Goal: Browse casually

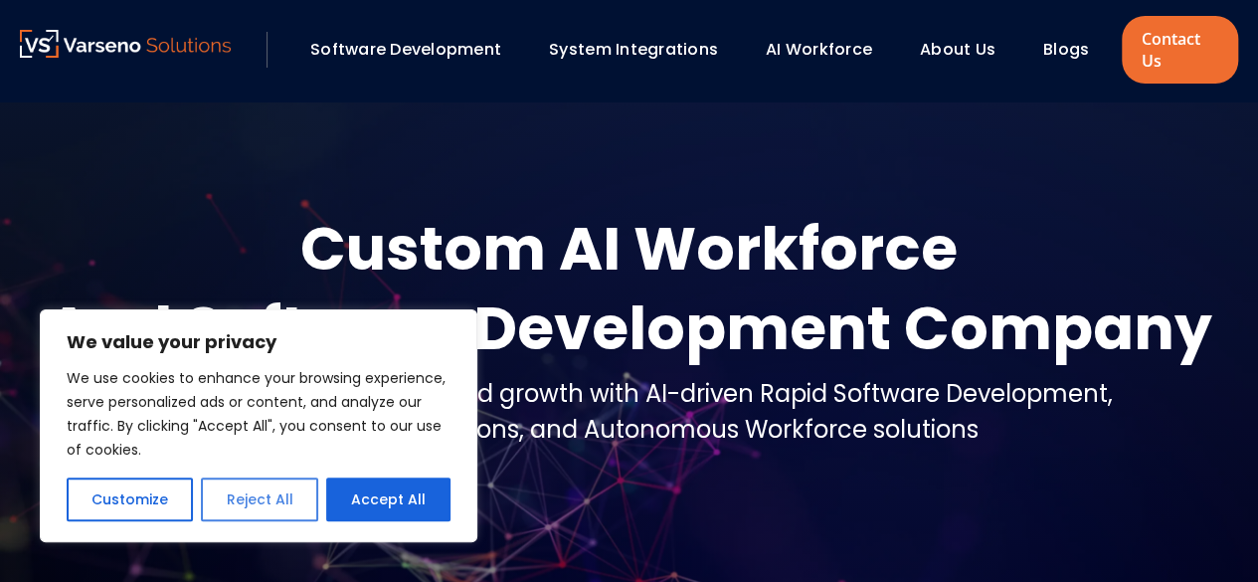
click at [270, 516] on button "Reject All" at bounding box center [259, 499] width 116 height 44
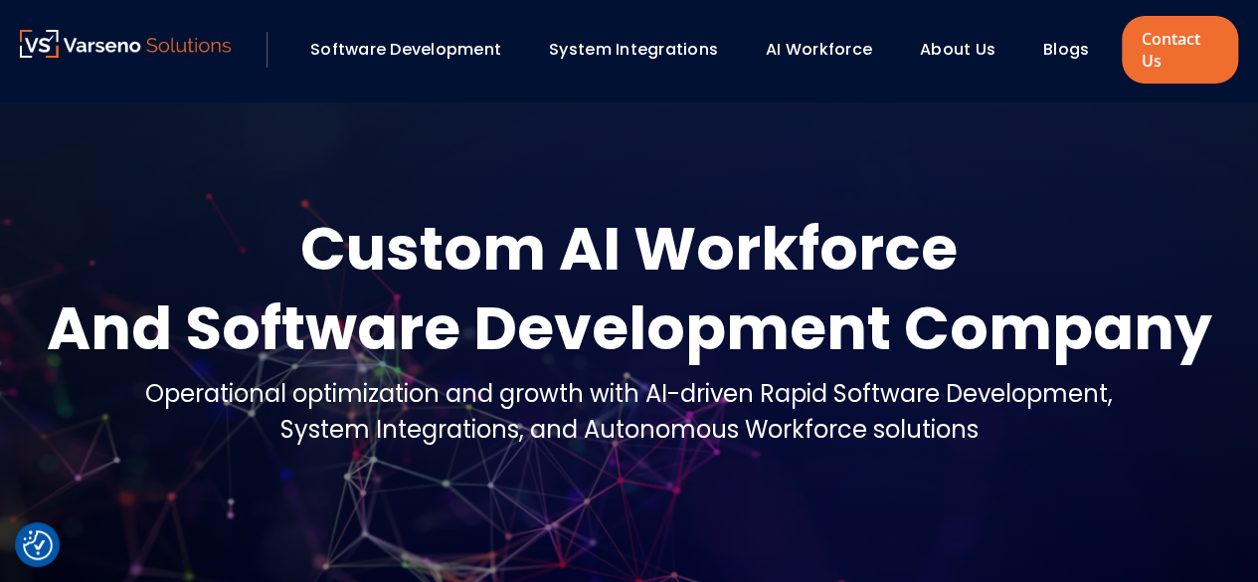
click at [747, 261] on div "Custom AI Workforce" at bounding box center [630, 249] width 1166 height 80
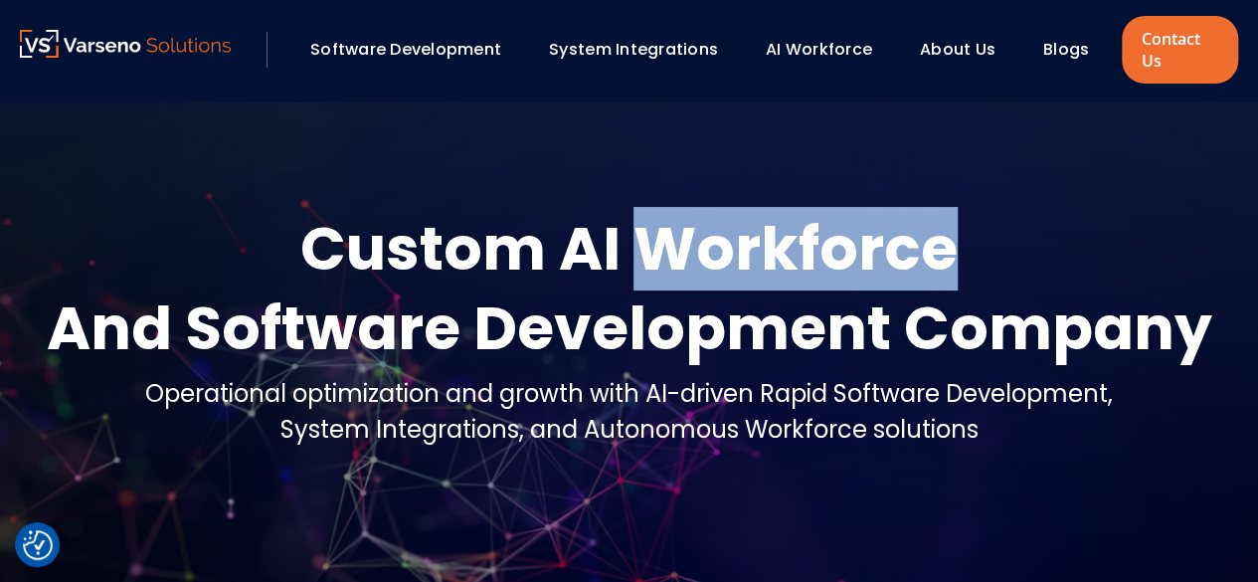
click at [747, 261] on div "Custom AI Workforce" at bounding box center [630, 249] width 1166 height 80
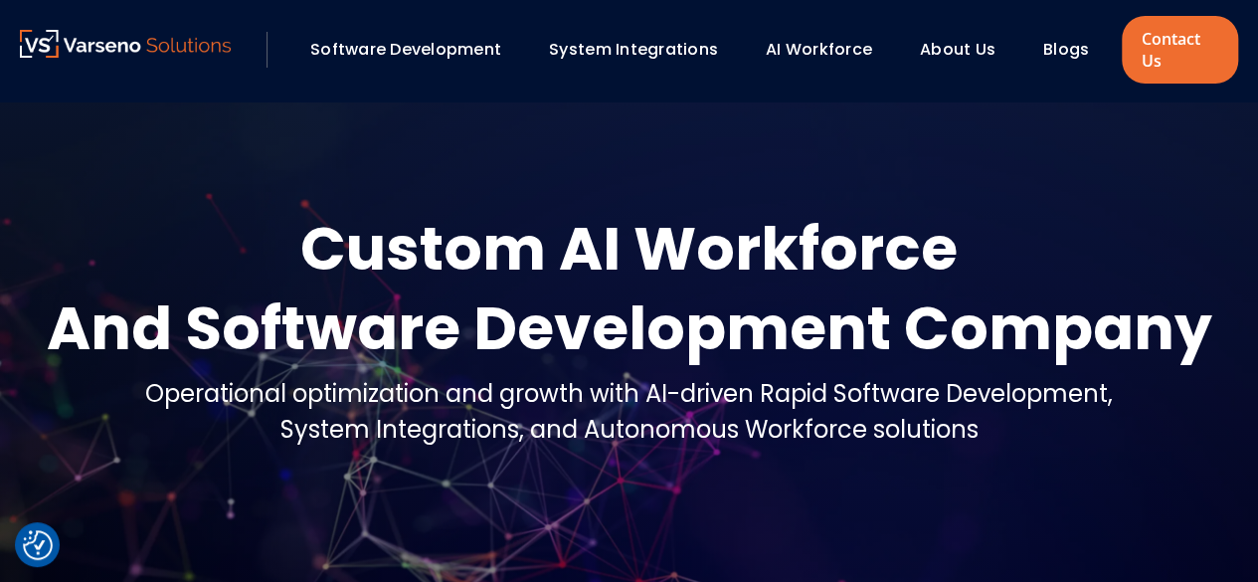
click at [593, 341] on div "And Software Development Company" at bounding box center [630, 328] width 1166 height 80
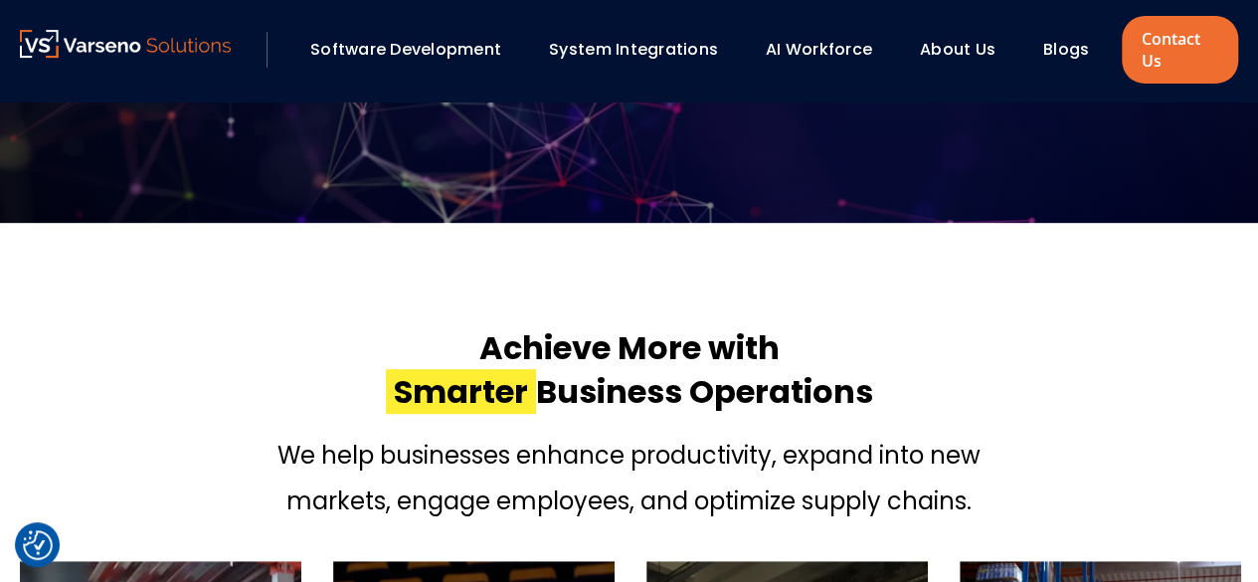
scroll to position [380, 0]
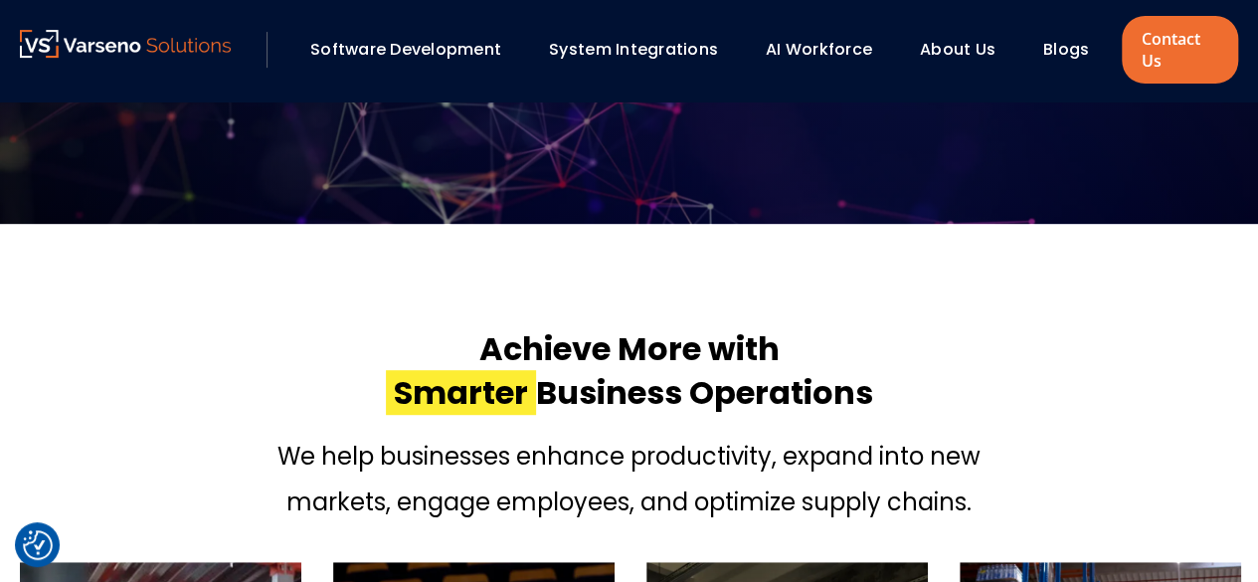
click at [587, 343] on h2 "Achieve More with Smarter Business Operations" at bounding box center [629, 371] width 487 height 88
click at [640, 350] on h2 "Achieve More with Smarter Business Operations" at bounding box center [629, 371] width 487 height 88
click at [741, 343] on h2 "Achieve More with Smarter Business Operations" at bounding box center [629, 371] width 487 height 88
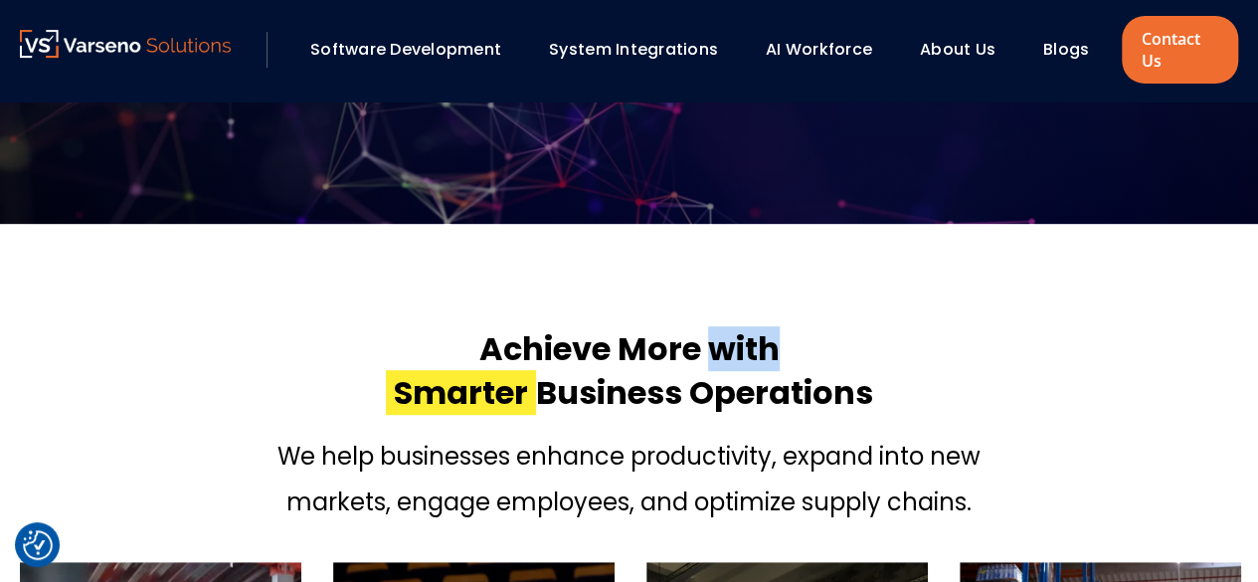
click at [741, 343] on h2 "Achieve More with Smarter Business Operations" at bounding box center [629, 371] width 487 height 88
click at [633, 349] on h2 "Achieve More with Smarter Business Operations" at bounding box center [629, 371] width 487 height 88
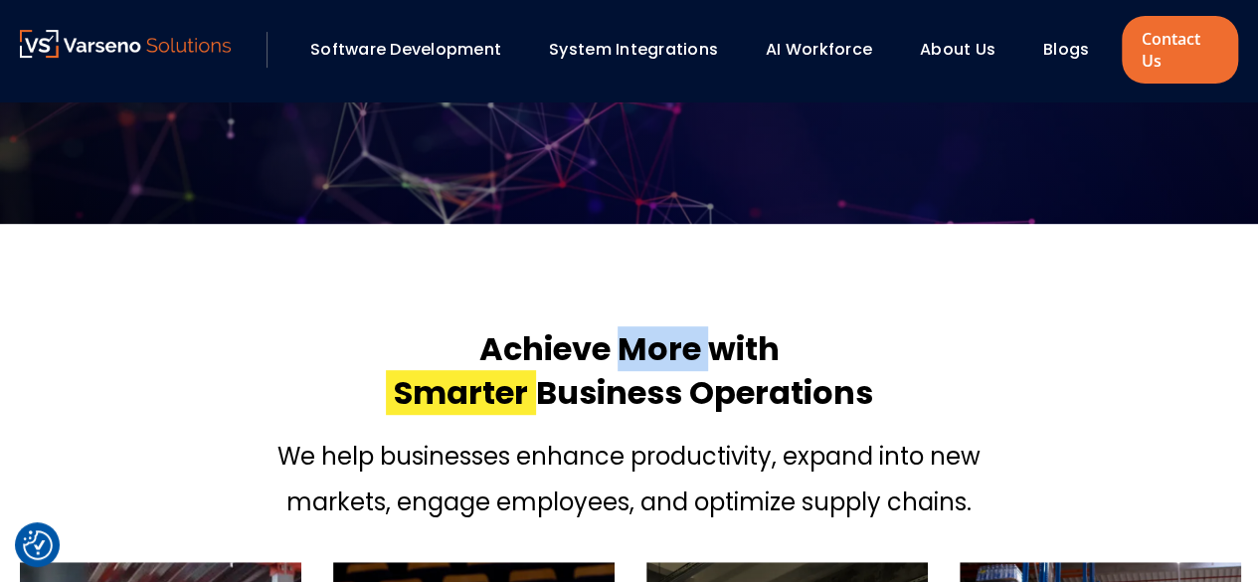
click at [633, 349] on h2 "Achieve More with Smarter Business Operations" at bounding box center [629, 371] width 487 height 88
click at [556, 338] on h2 "Achieve More with Smarter Business Operations" at bounding box center [629, 371] width 487 height 88
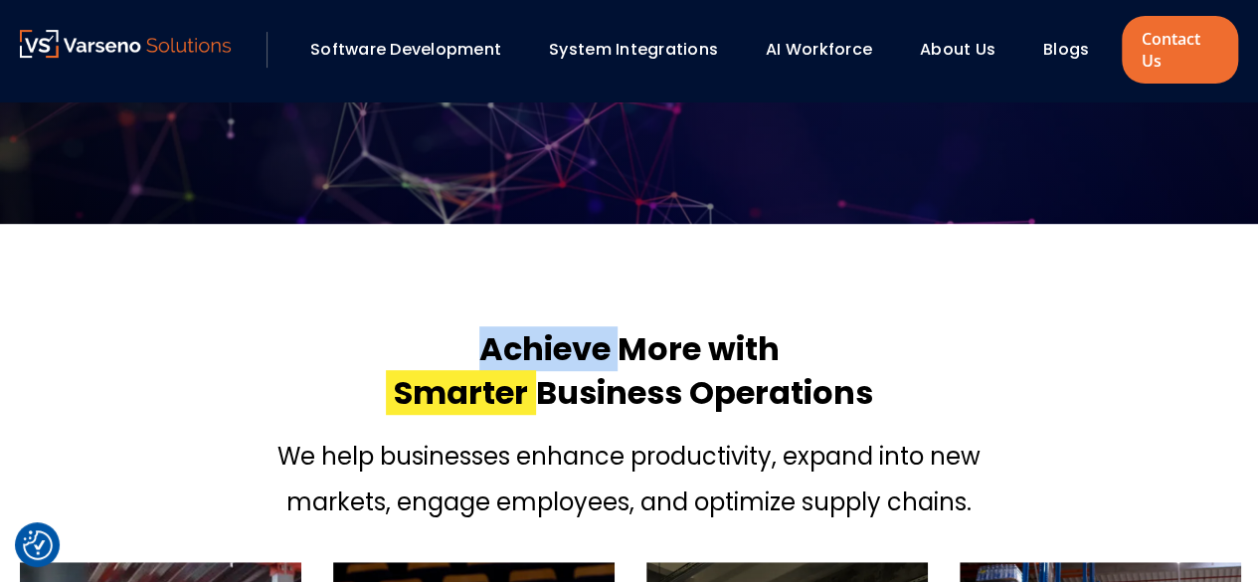
click at [556, 338] on h2 "Achieve More with Smarter Business Operations" at bounding box center [629, 371] width 487 height 88
click at [682, 371] on h2 "Achieve More with Smarter Business Operations" at bounding box center [629, 371] width 487 height 88
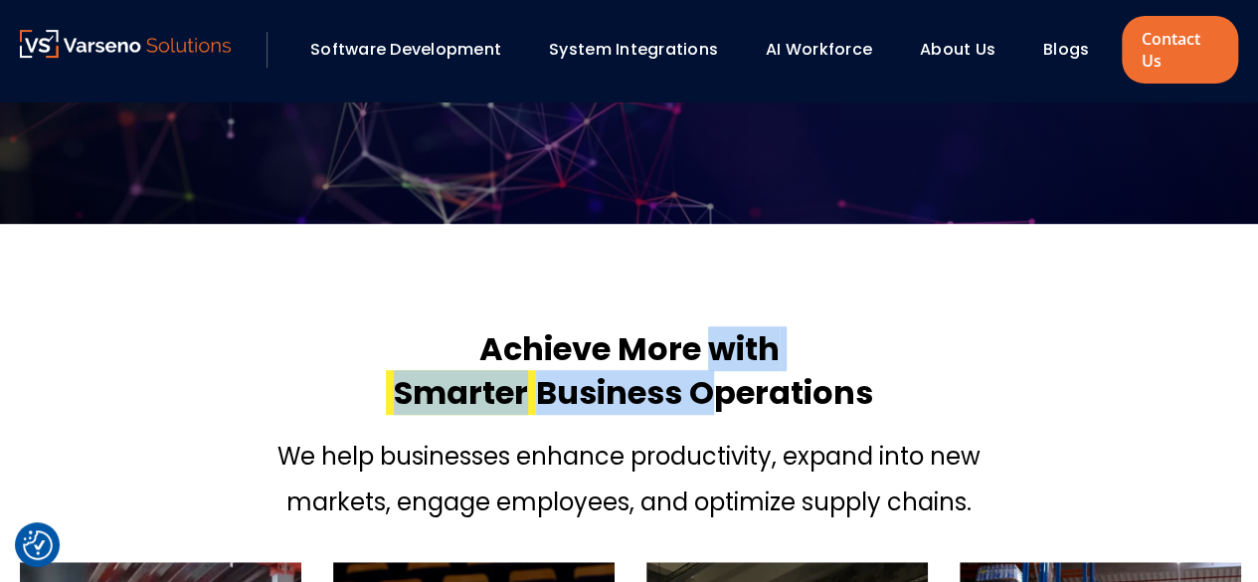
drag, startPoint x: 682, startPoint y: 371, endPoint x: 760, endPoint y: 343, distance: 82.4
click at [760, 343] on h2 "Achieve More with Smarter Business Operations" at bounding box center [629, 371] width 487 height 88
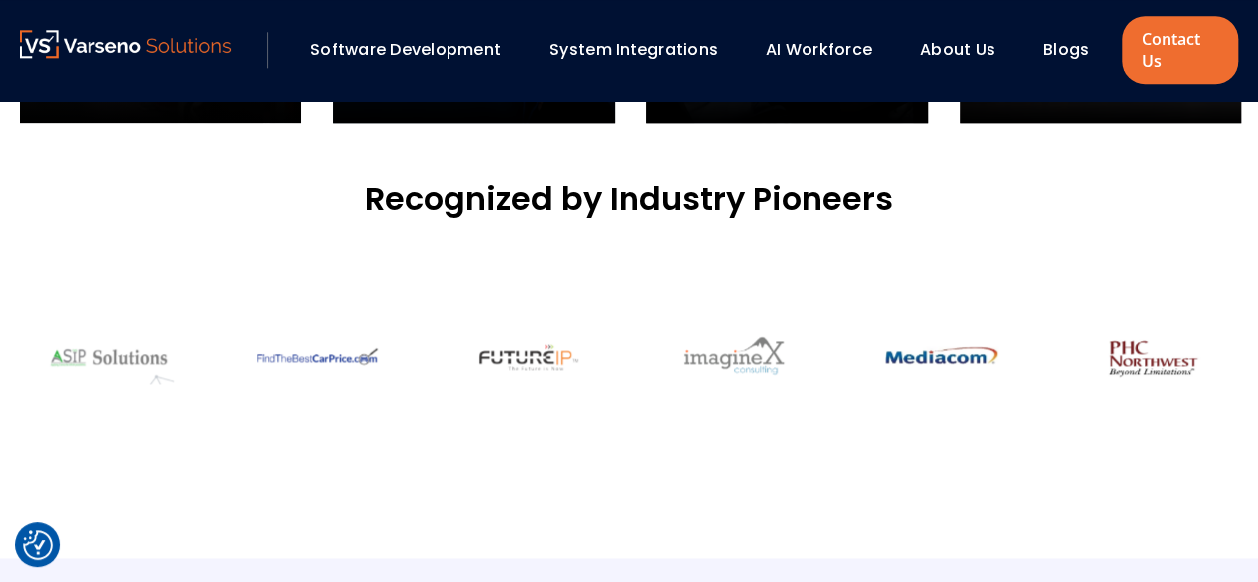
scroll to position [1221, 0]
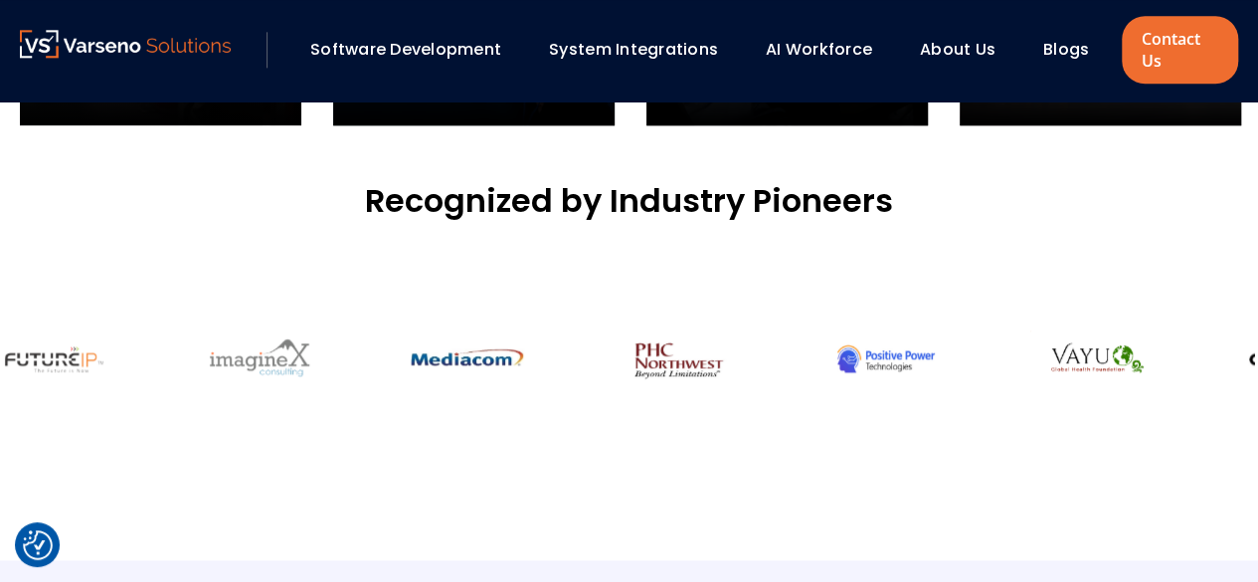
drag, startPoint x: 831, startPoint y: 339, endPoint x: 357, endPoint y: 355, distance: 474.7
click at [357, 355] on div at bounding box center [574, 359] width 7936 height 84
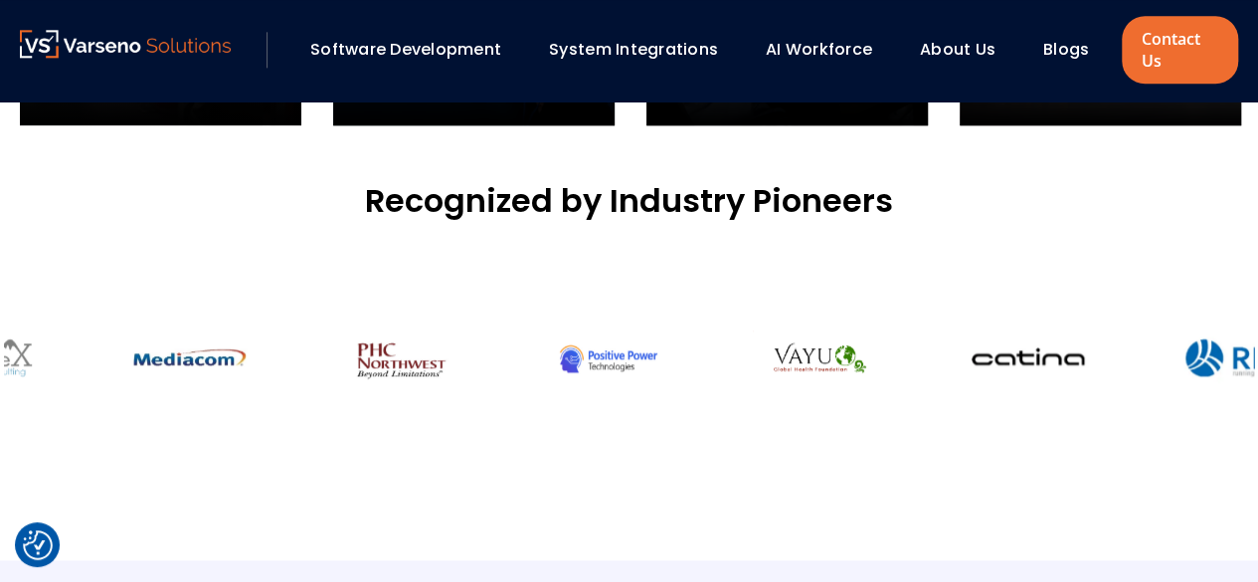
drag, startPoint x: 859, startPoint y: 354, endPoint x: 281, endPoint y: 345, distance: 577.9
click at [312, 345] on div at bounding box center [400, 358] width 177 height 83
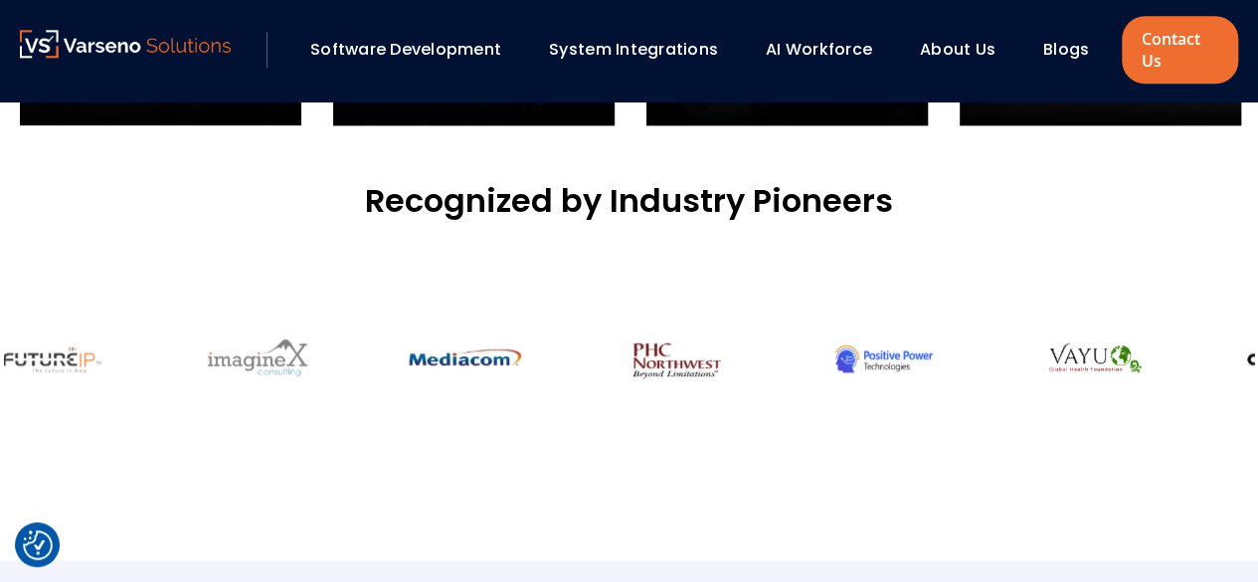
drag, startPoint x: 916, startPoint y: 369, endPoint x: 406, endPoint y: 359, distance: 510.3
click at [820, 359] on img at bounding box center [885, 358] width 131 height 57
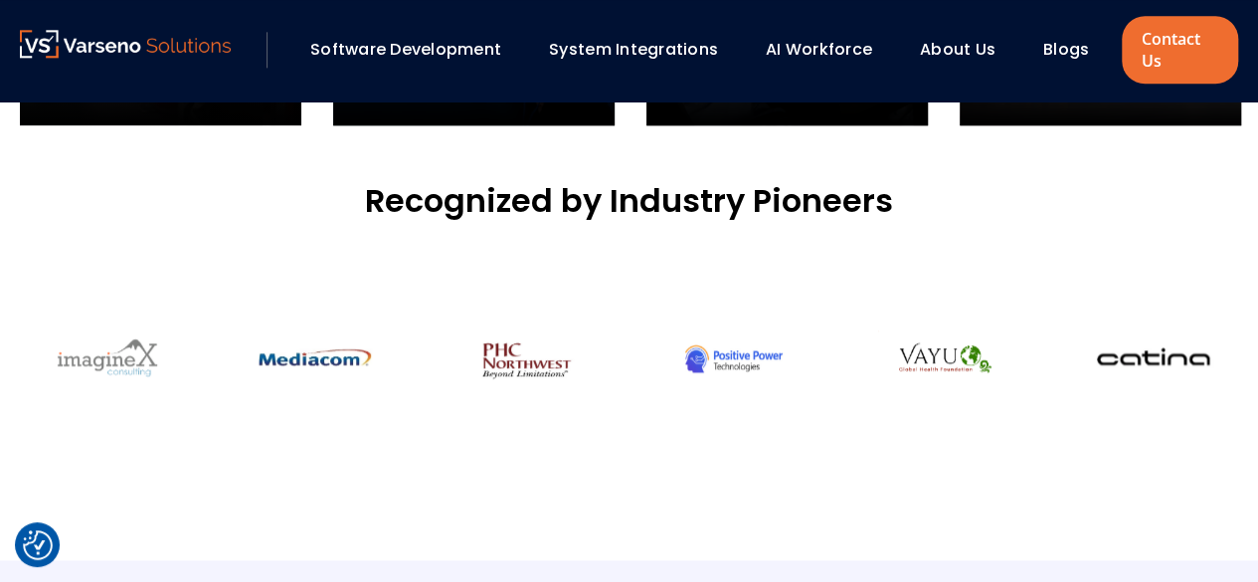
click at [187, 325] on div at bounding box center [108, 358] width 177 height 83
drag, startPoint x: 230, startPoint y: 368, endPoint x: 757, endPoint y: 359, distance: 527.2
click at [757, 359] on div at bounding box center [421, 359] width 7936 height 84
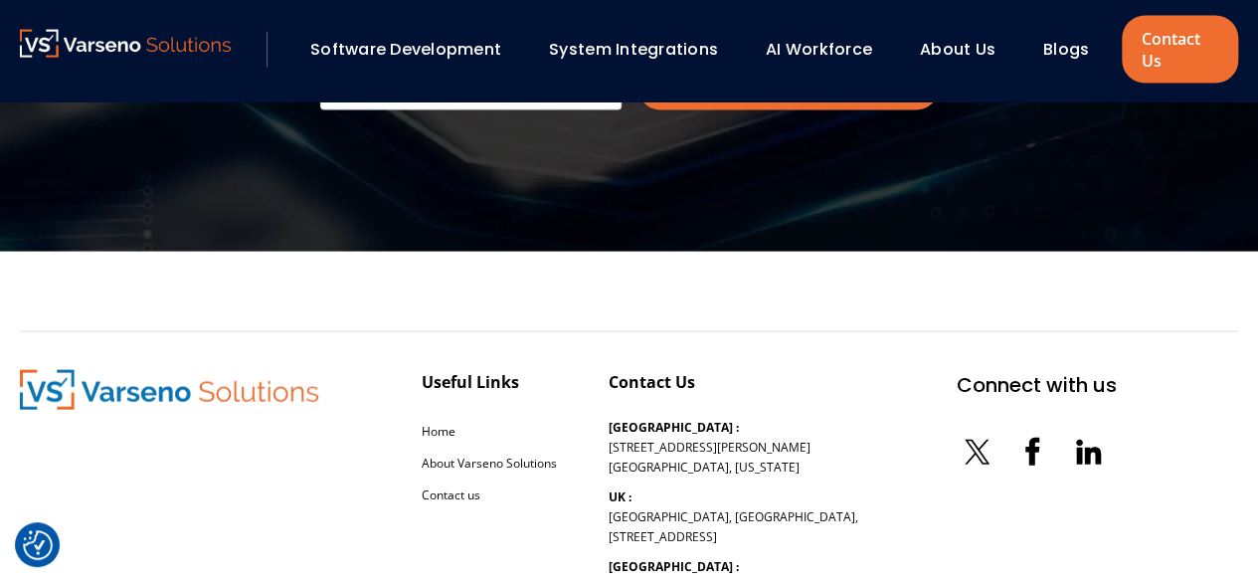
scroll to position [6109, 0]
